Goal: Information Seeking & Learning: Learn about a topic

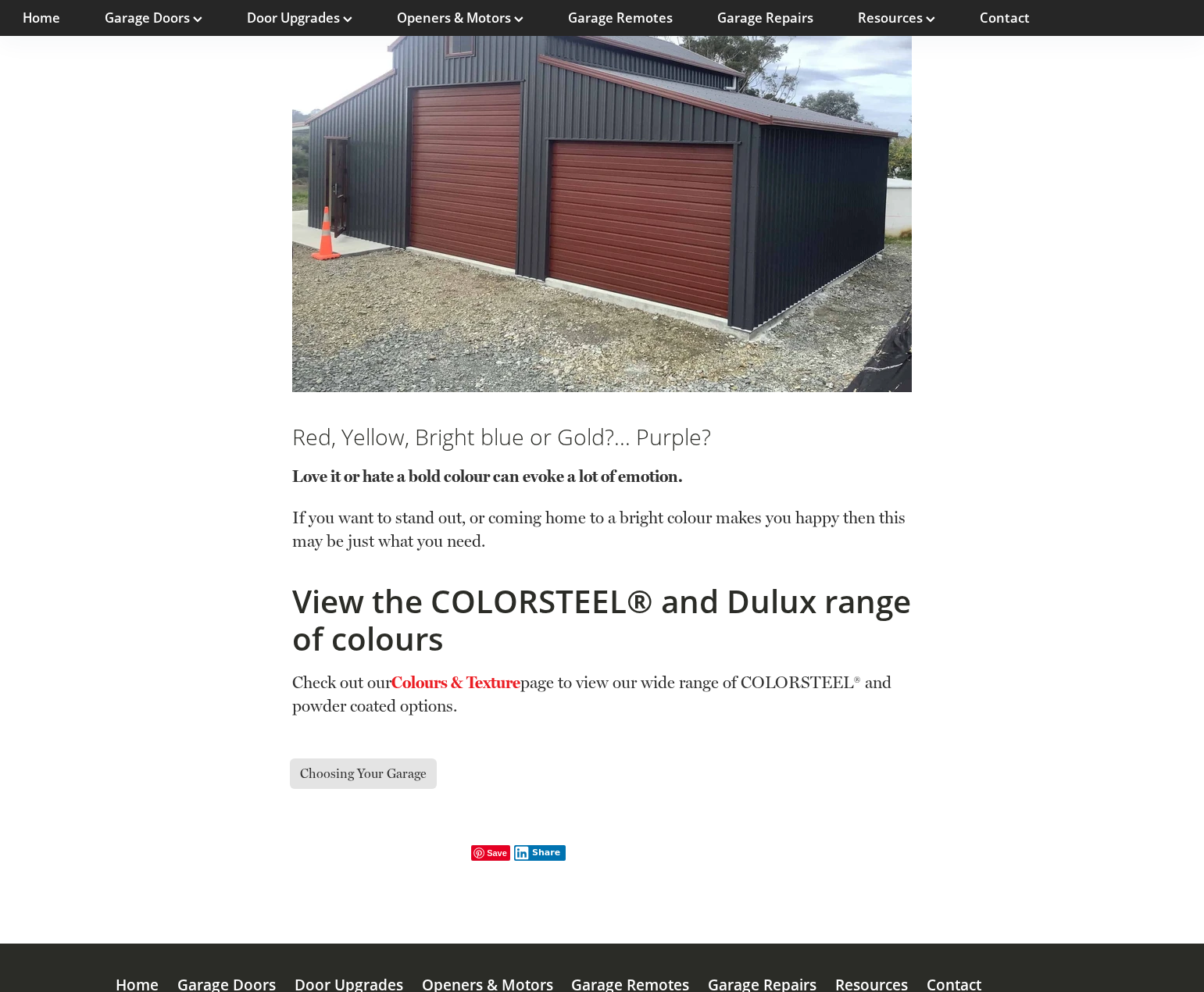
scroll to position [4056, 0]
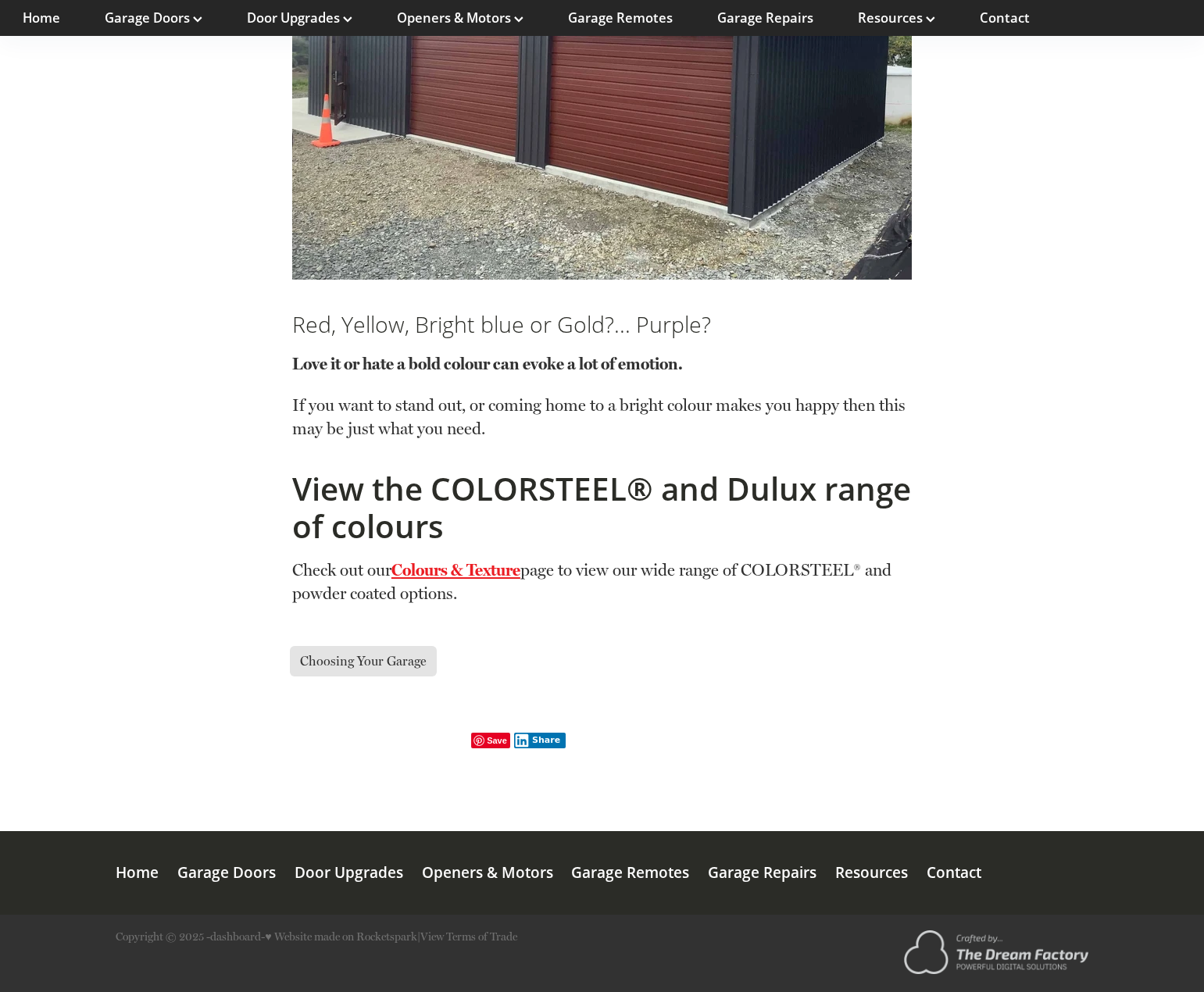
click at [497, 570] on link "Colours & Texture" at bounding box center [456, 570] width 129 height 19
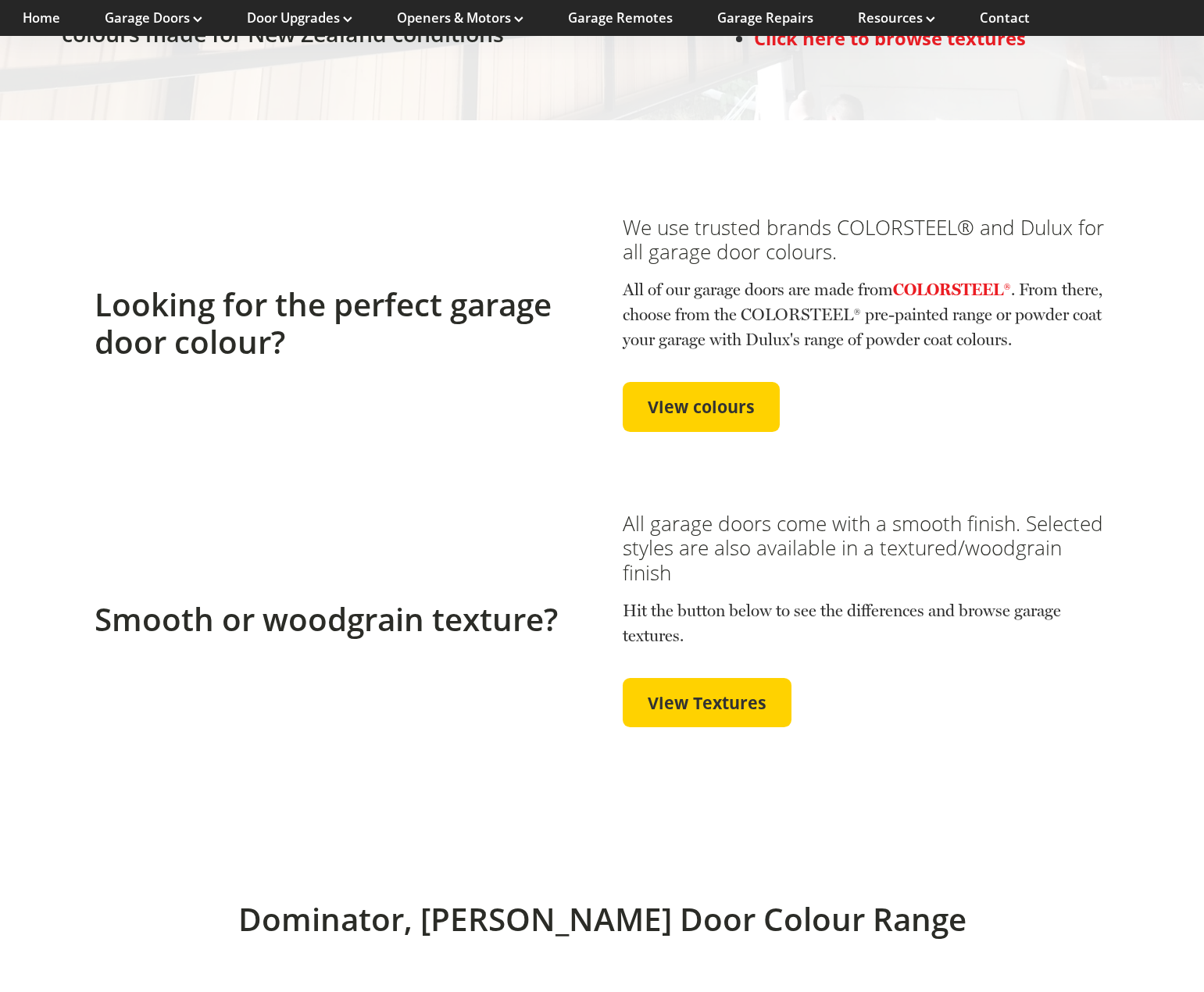
scroll to position [416, 0]
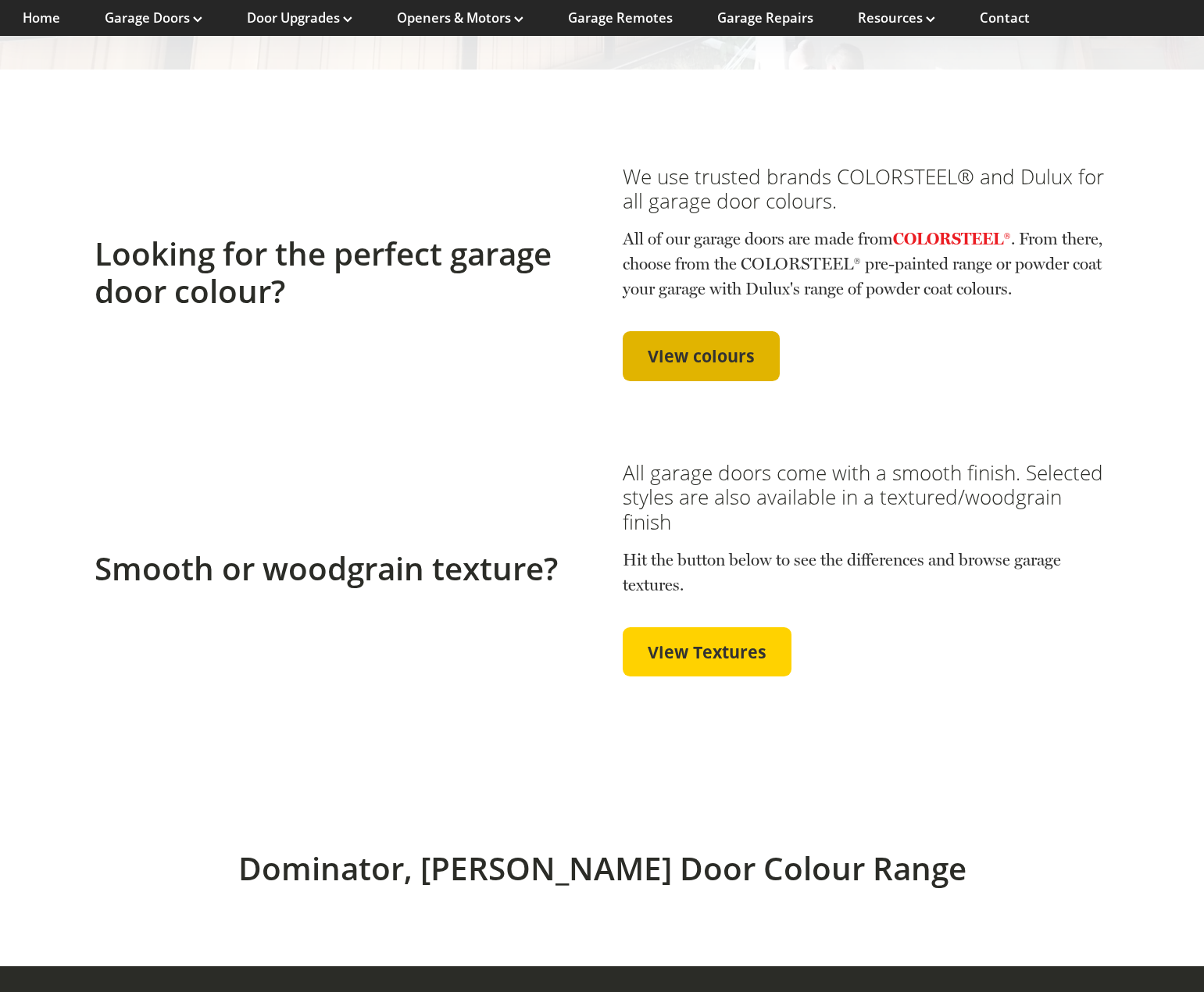
click at [684, 371] on link "View colours" at bounding box center [701, 356] width 157 height 50
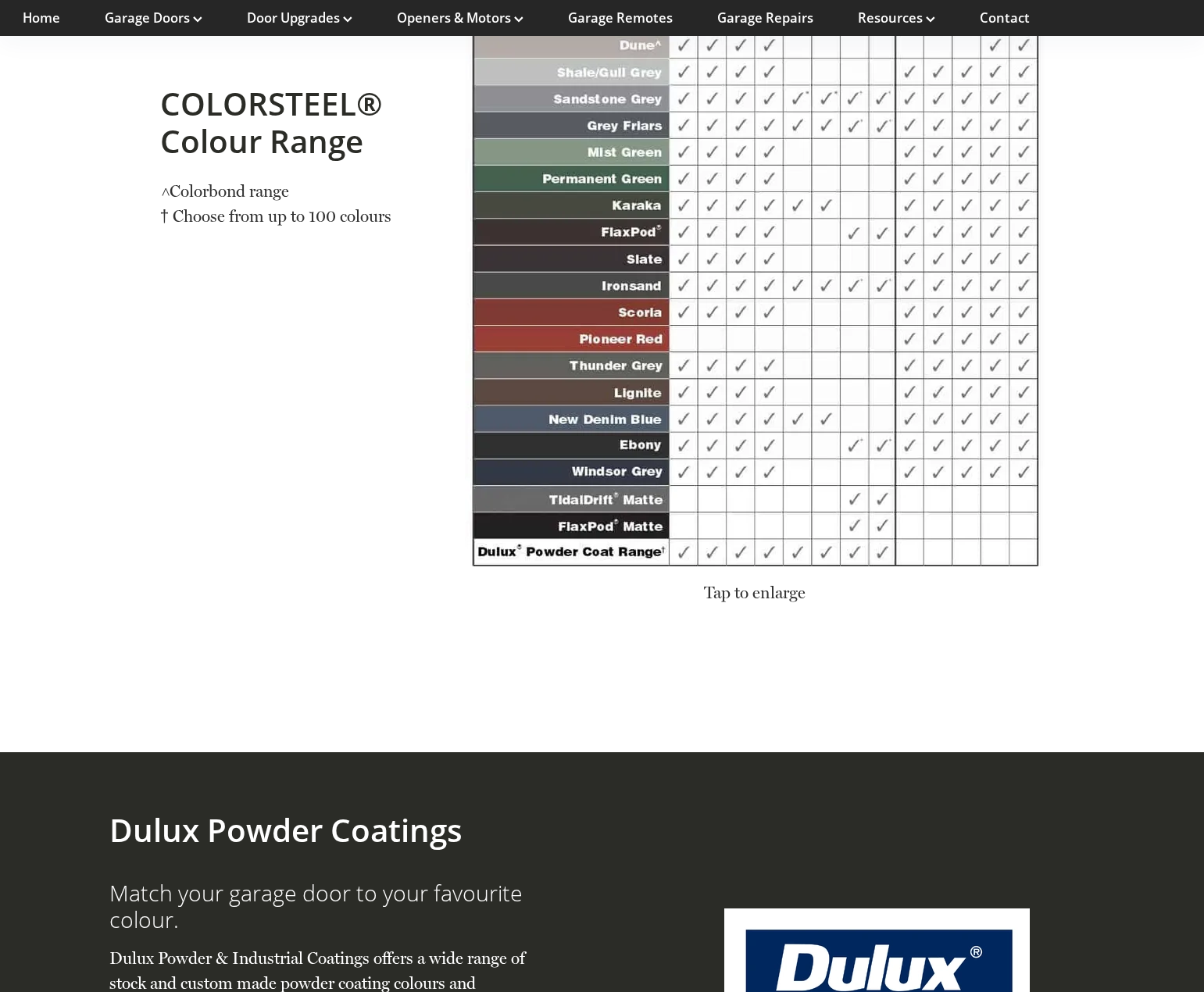
scroll to position [2212, 0]
